Goal: Information Seeking & Learning: Learn about a topic

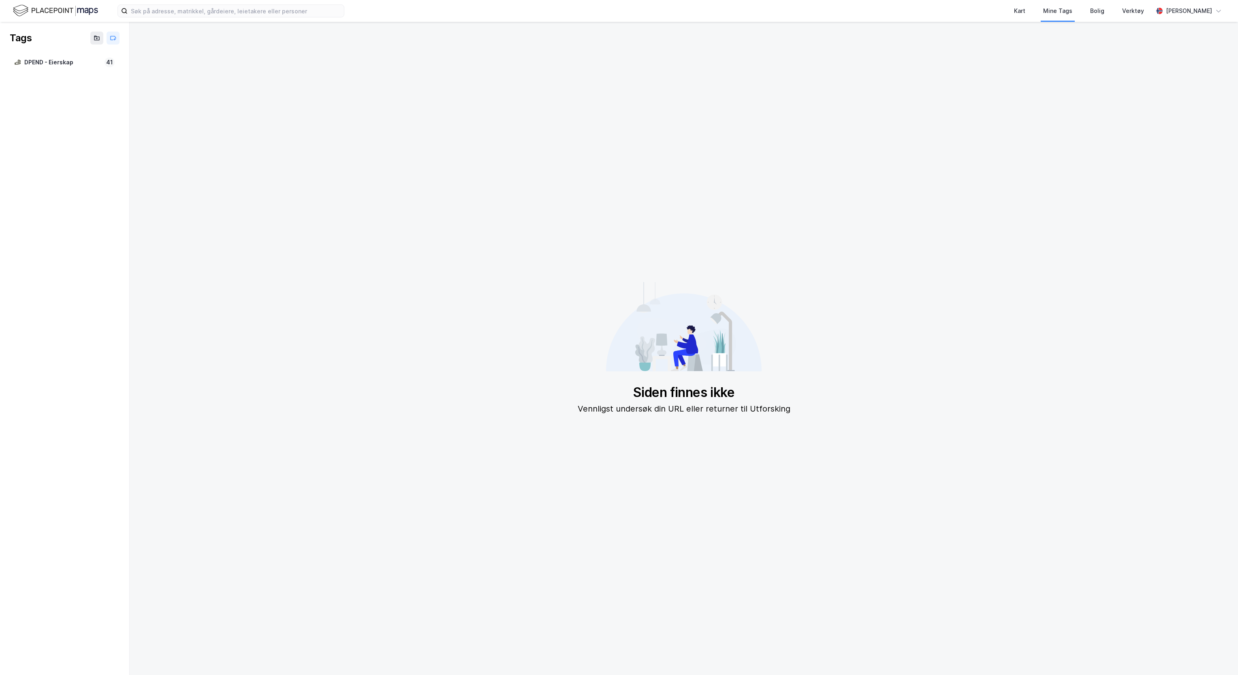
click at [42, 7] on img at bounding box center [55, 11] width 85 height 14
click at [45, 19] on div "Kart Mine Tags Bolig Verktøy Axel Holth-Siegel" at bounding box center [619, 11] width 1238 height 22
click at [53, 5] on img at bounding box center [55, 11] width 85 height 14
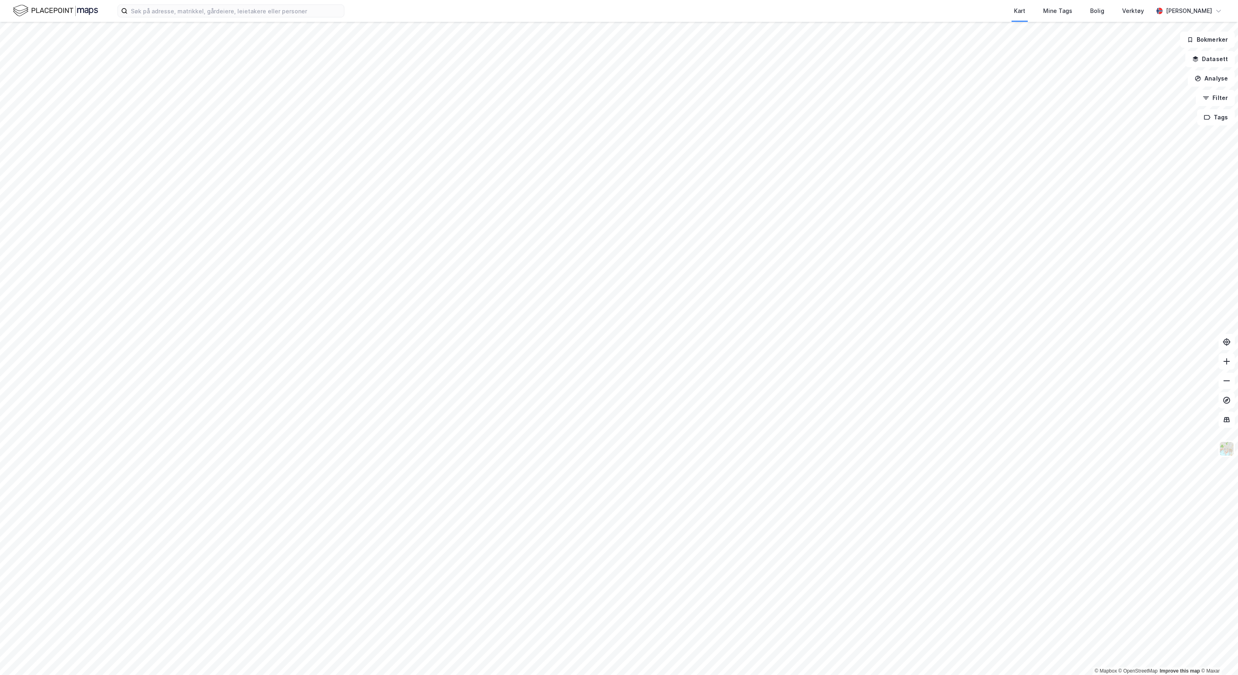
click at [60, 18] on div "Kart Mine Tags Bolig Verktøy Axel Holth-Siegel" at bounding box center [619, 11] width 1238 height 22
click at [56, 15] on img at bounding box center [55, 11] width 85 height 14
click at [38, 9] on img at bounding box center [55, 11] width 85 height 14
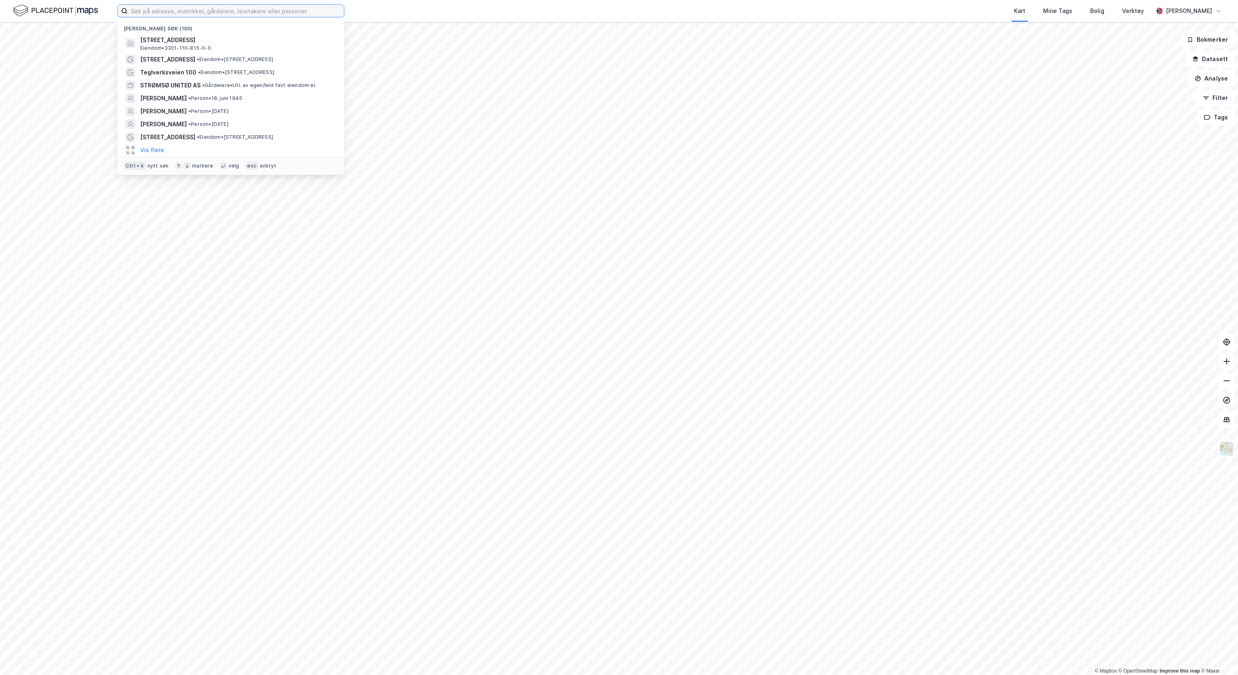
click at [151, 9] on input at bounding box center [236, 11] width 216 height 12
click at [144, 150] on button "Vis flere" at bounding box center [152, 150] width 24 height 10
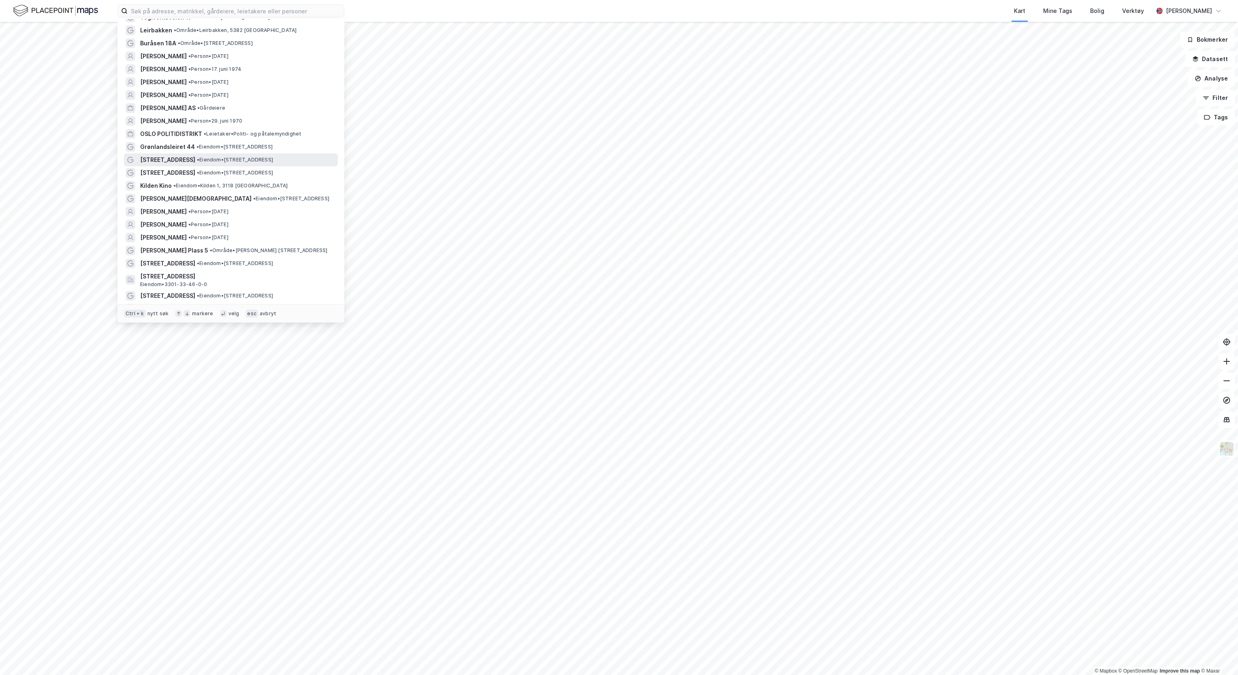
scroll to position [341, 0]
click at [171, 130] on span "OSLO POLITIDISTRIKT" at bounding box center [171, 134] width 62 height 10
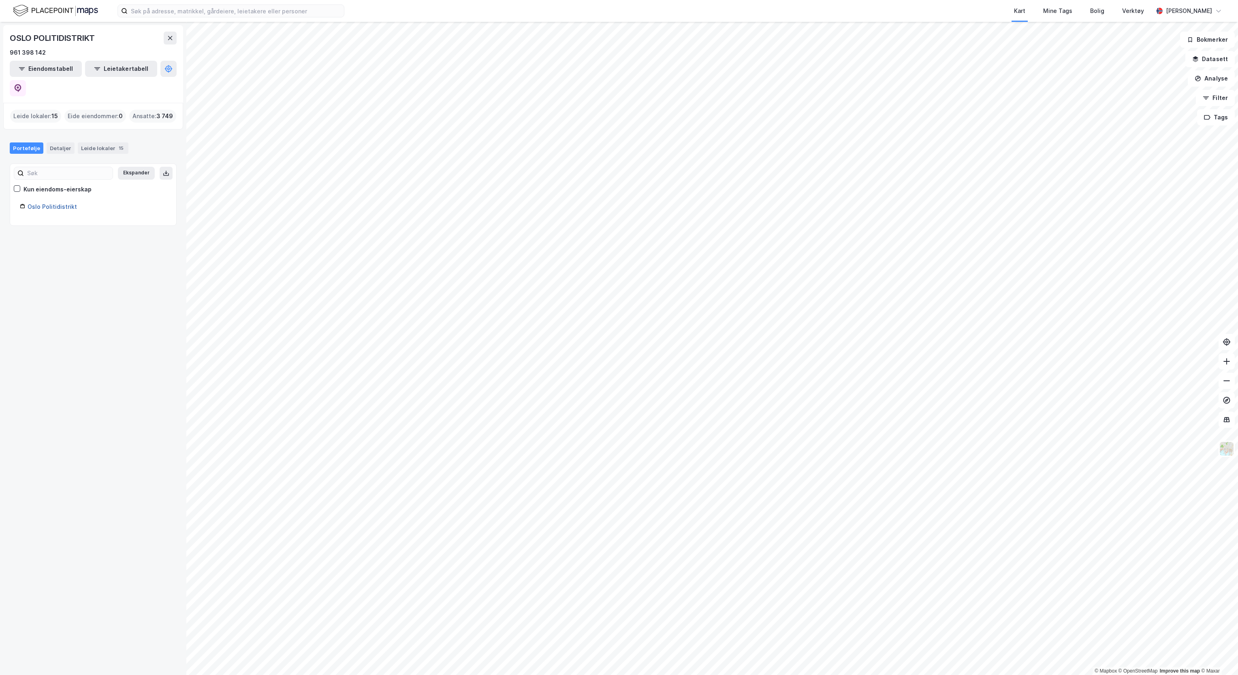
click at [60, 203] on link "Oslo Politidistrikt" at bounding box center [52, 206] width 49 height 7
click at [86, 143] on div "Leide lokaler 15" at bounding box center [103, 148] width 51 height 11
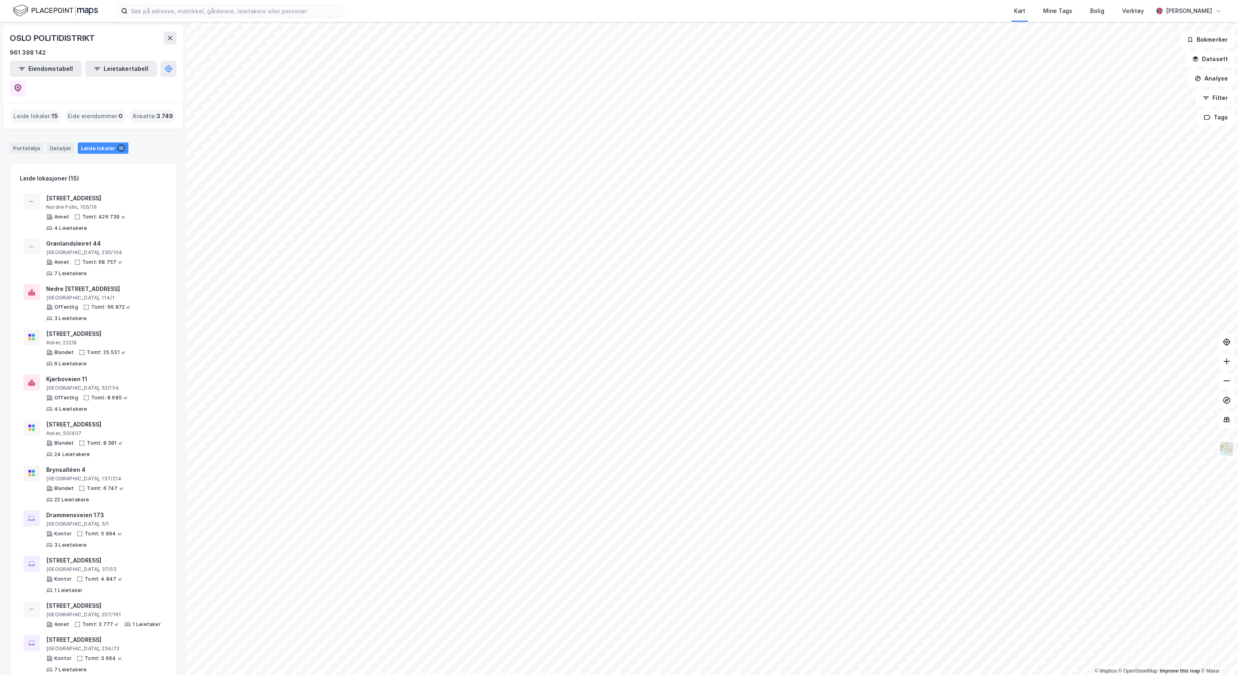
click at [53, 8] on img at bounding box center [55, 11] width 85 height 14
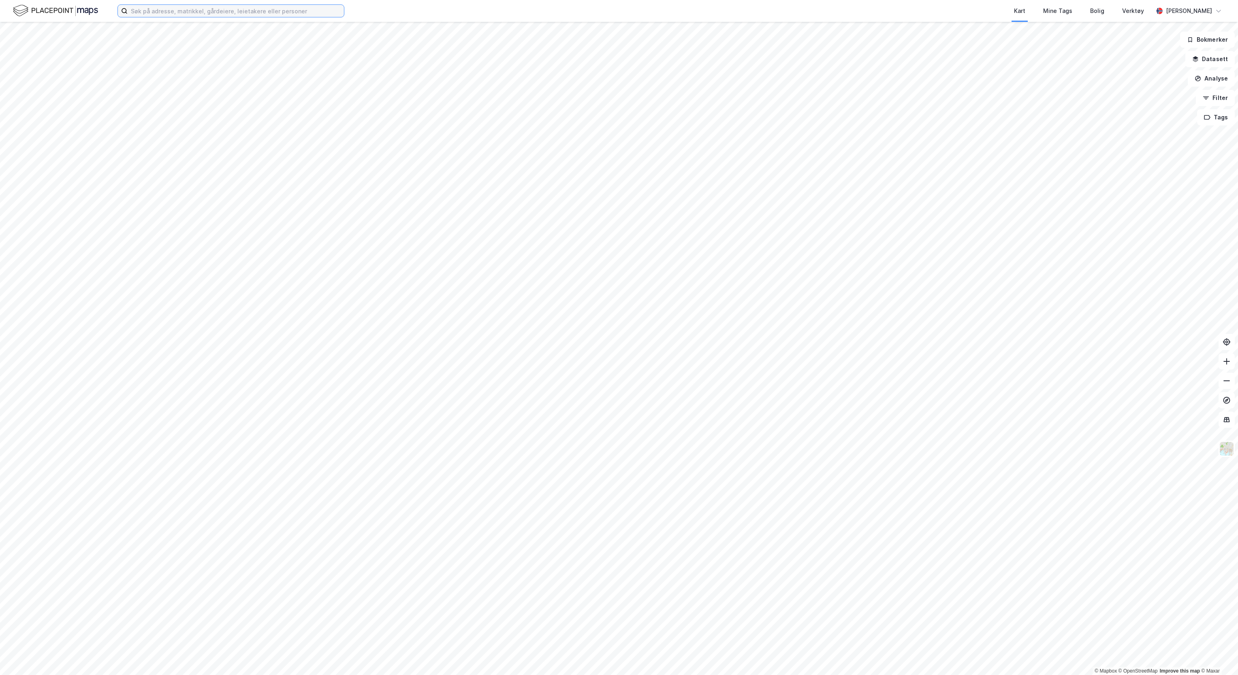
click at [147, 8] on input at bounding box center [236, 11] width 216 height 12
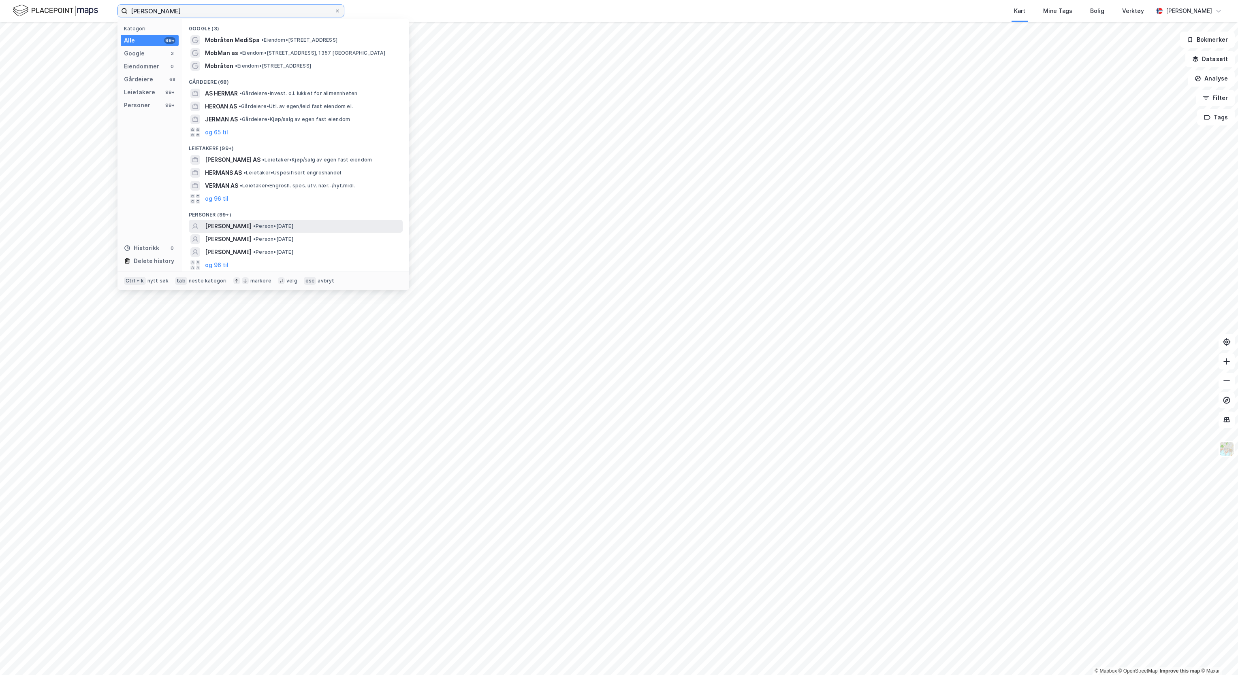
type input "herman mobråthen"
click at [293, 223] on span "• Person • 26. juni 2001" at bounding box center [273, 226] width 40 height 6
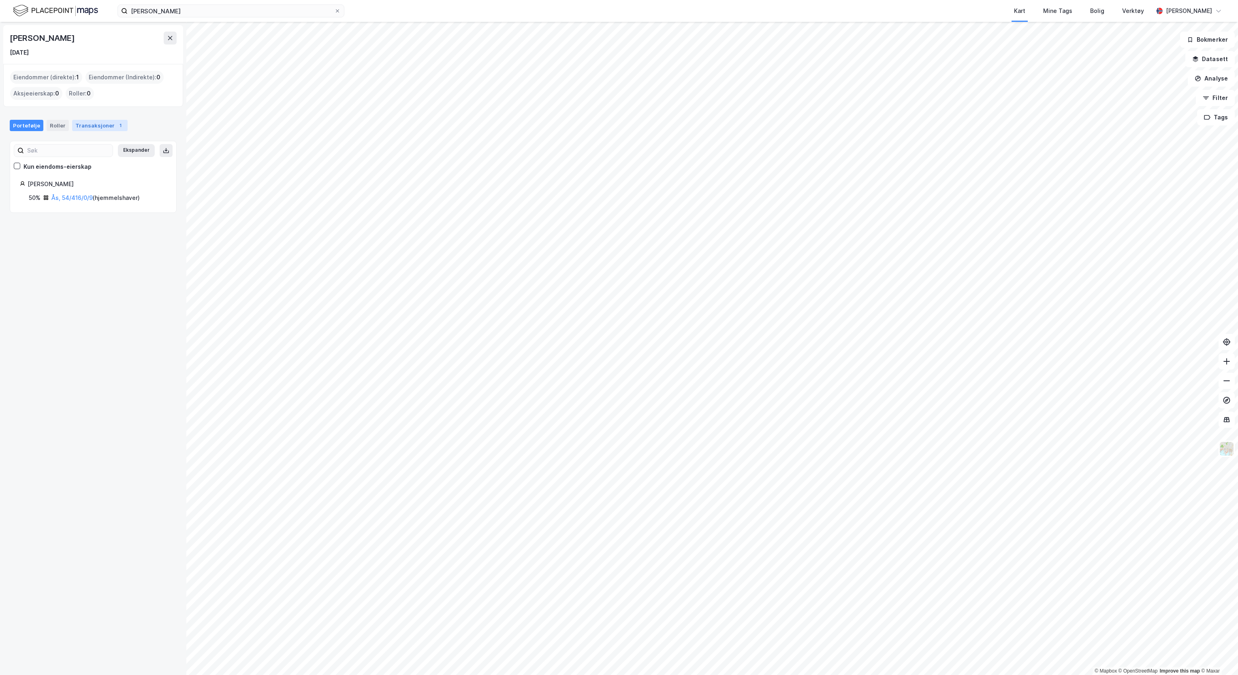
click at [81, 126] on div "Transaksjoner 1" at bounding box center [99, 125] width 55 height 11
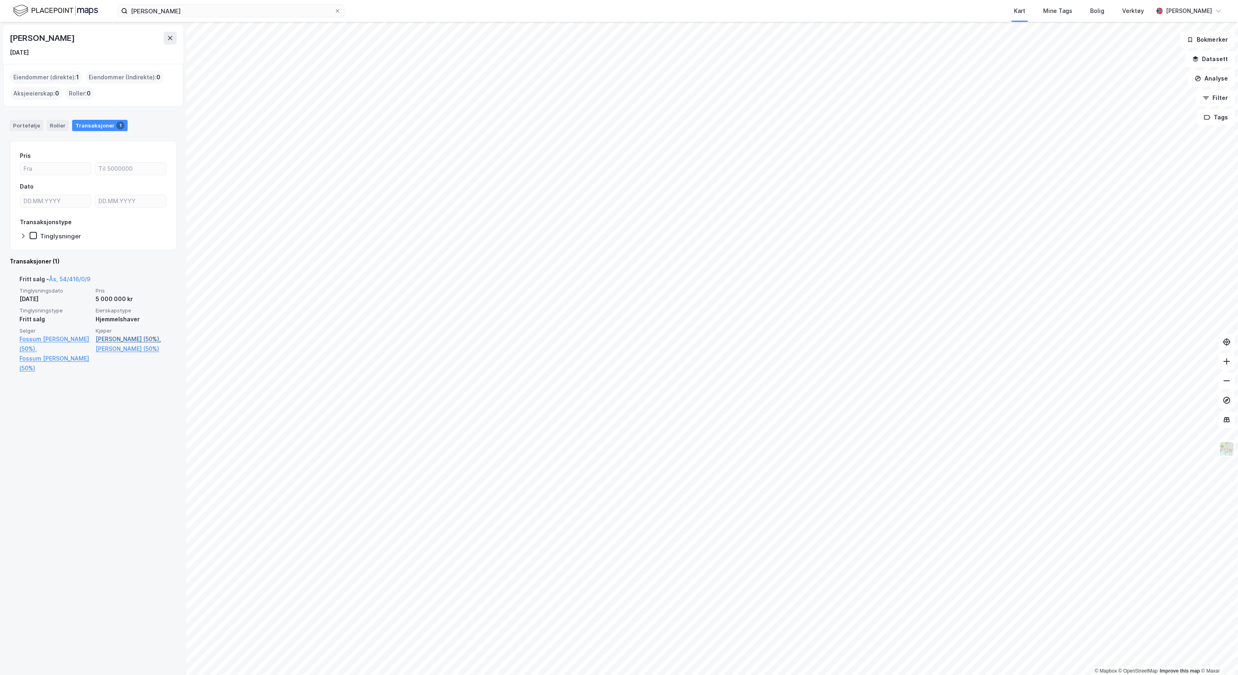
click at [104, 344] on link "Mobråthen Magnus (50%)," at bounding box center [131, 339] width 71 height 10
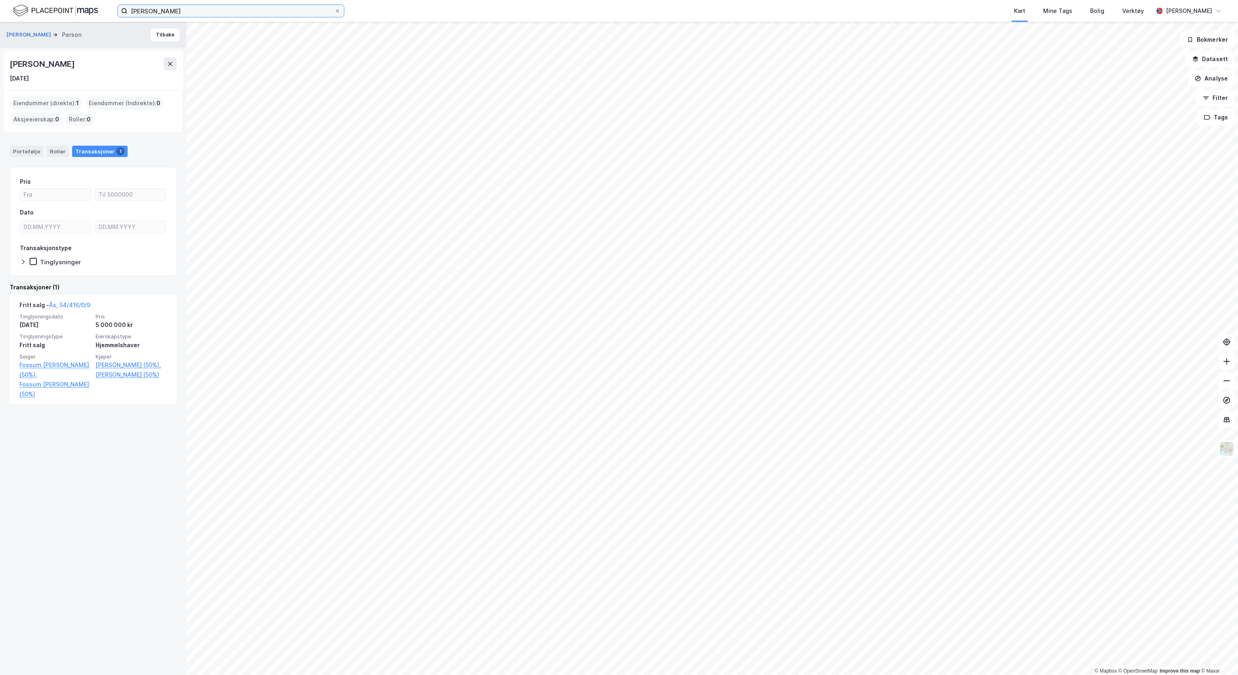
click at [181, 8] on input "herman mobråthen" at bounding box center [231, 11] width 207 height 12
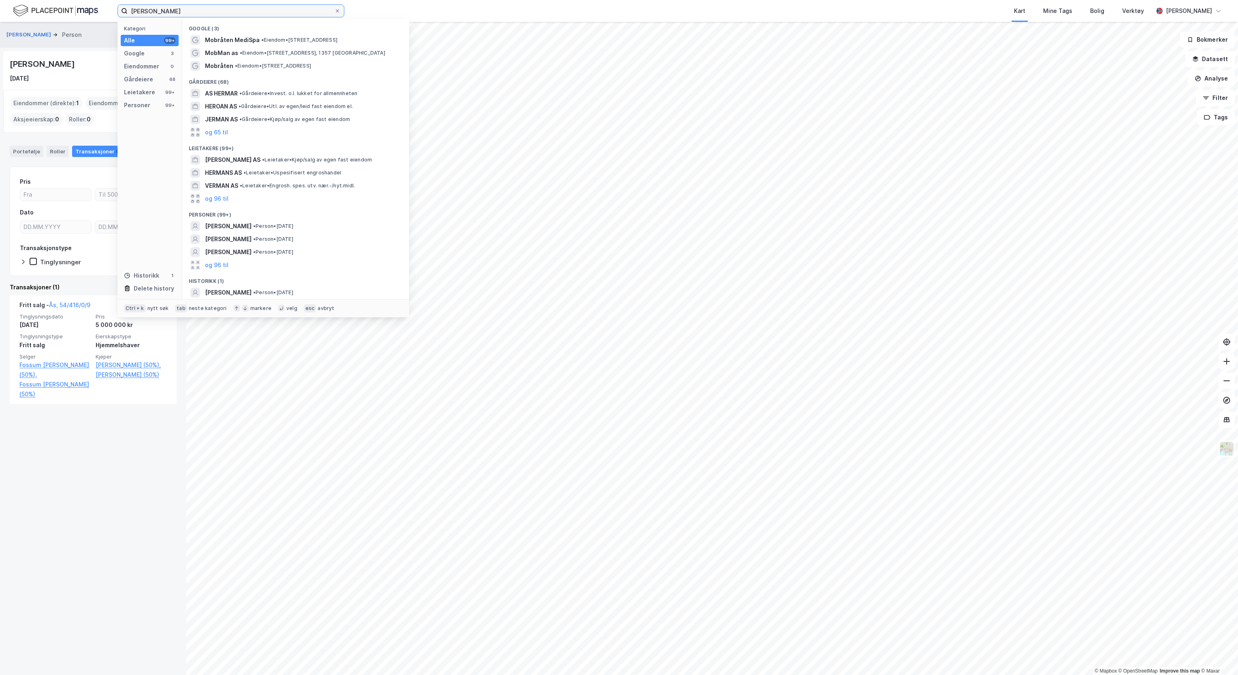
click at [181, 8] on input "herman mobråthen" at bounding box center [231, 11] width 207 height 12
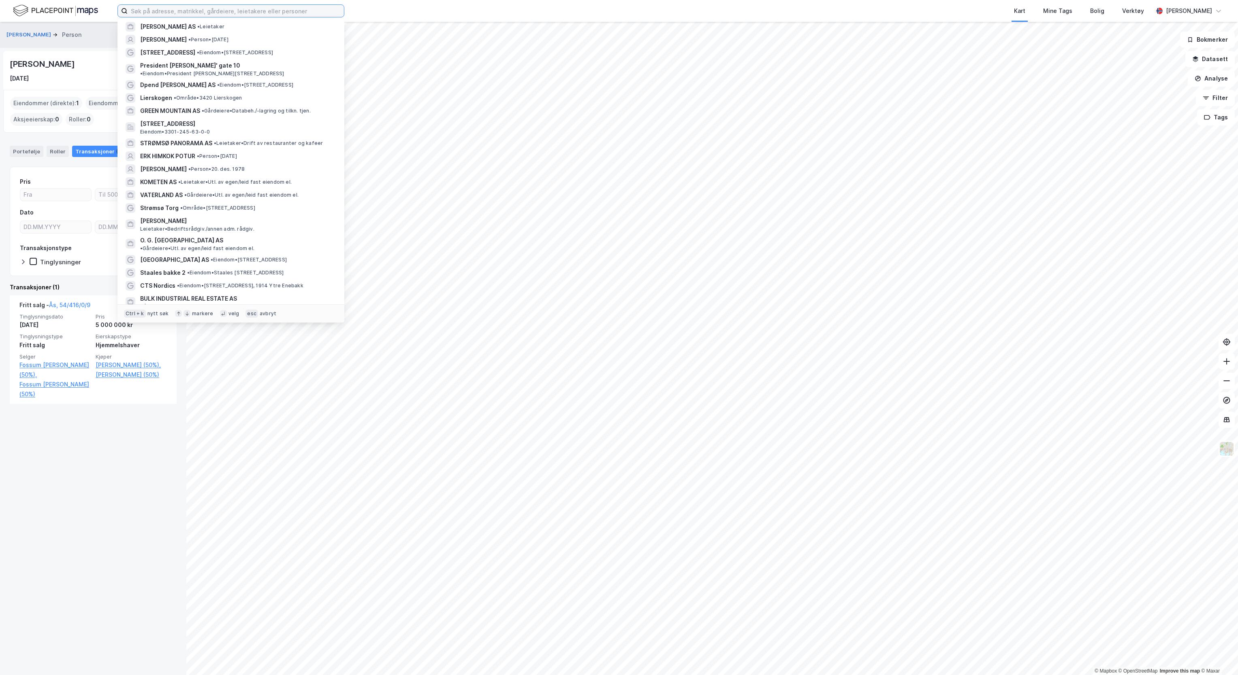
scroll to position [1070, 0]
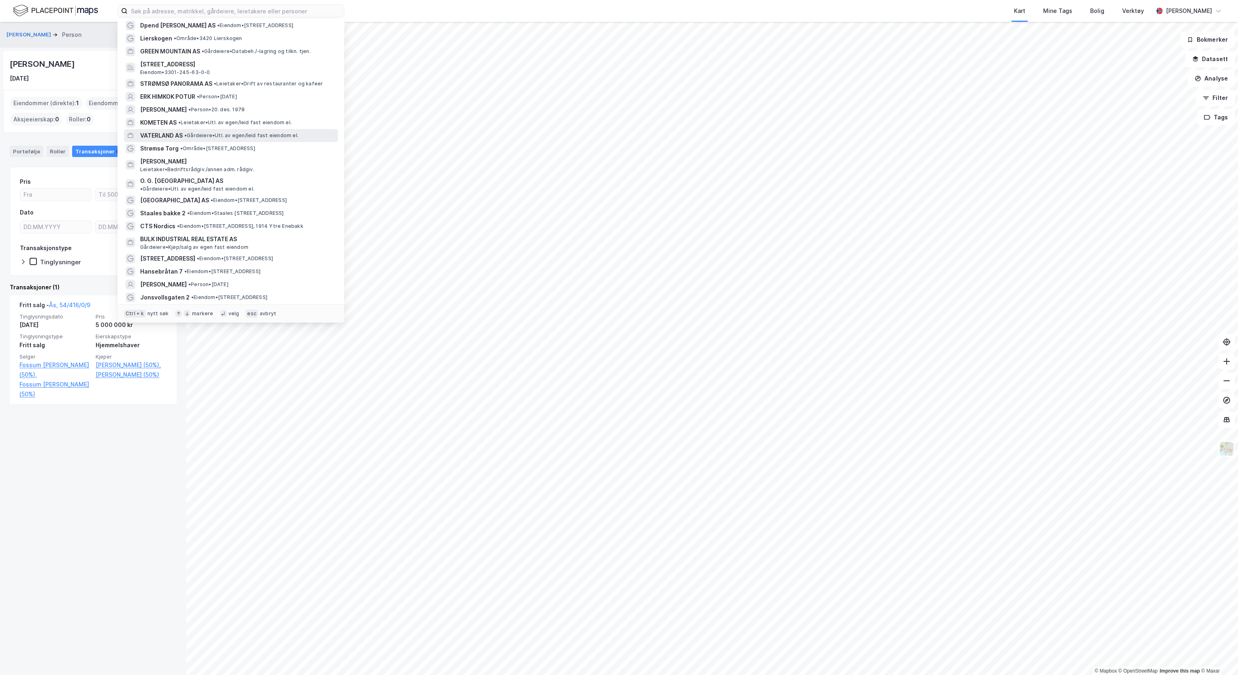
click at [173, 131] on span "VATERLAND AS" at bounding box center [161, 136] width 43 height 10
